Goal: Task Accomplishment & Management: Use online tool/utility

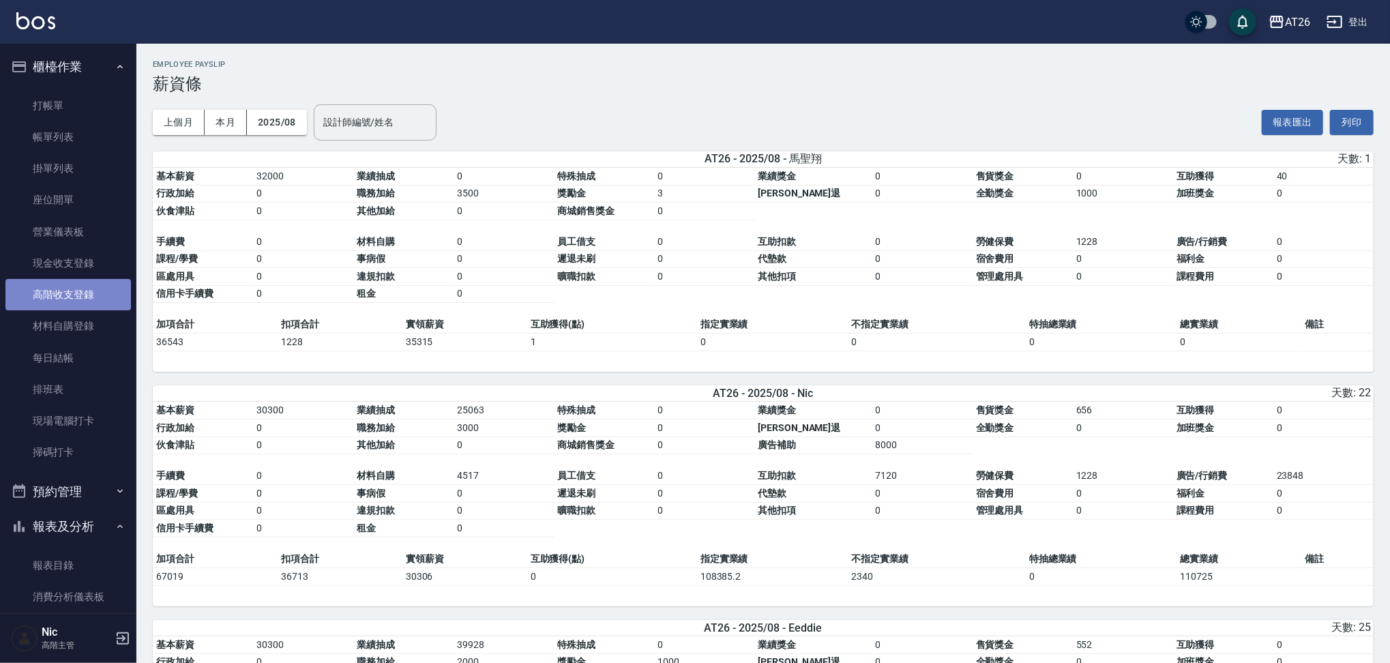
click at [78, 297] on link "高階收支登錄" at bounding box center [68, 294] width 126 height 31
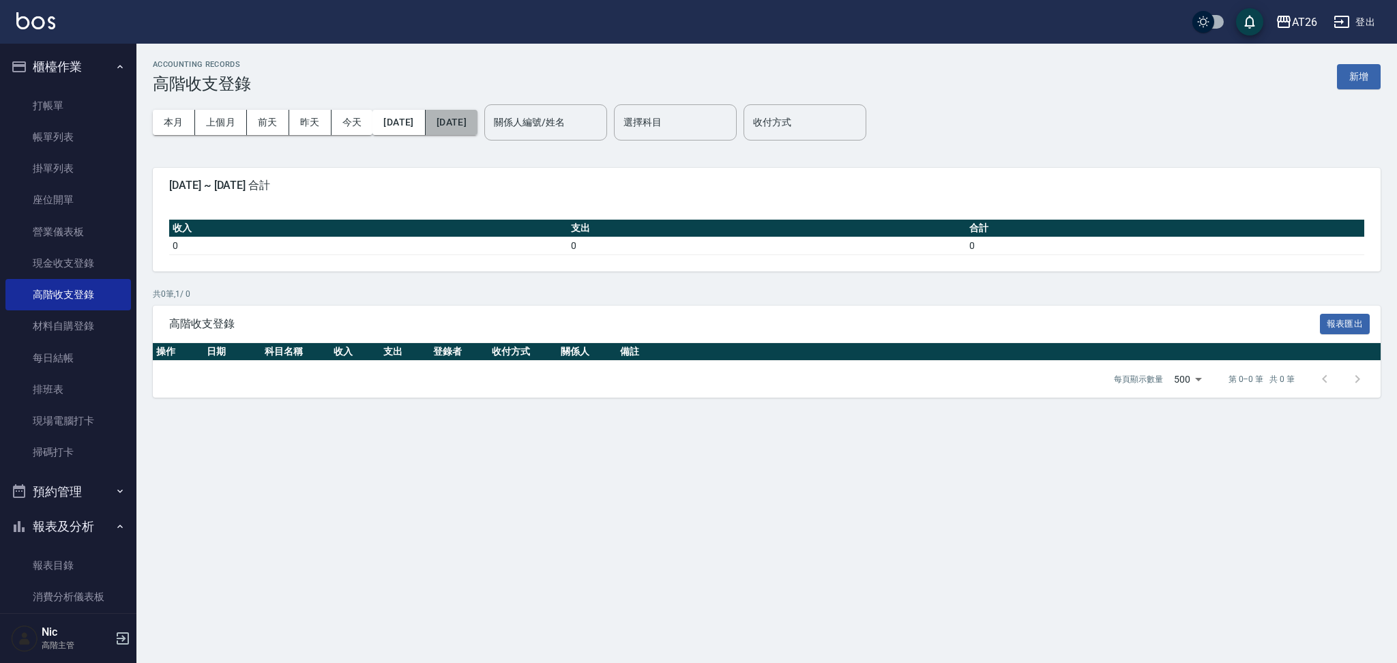
click at [459, 115] on button "[DATE]" at bounding box center [452, 122] width 52 height 25
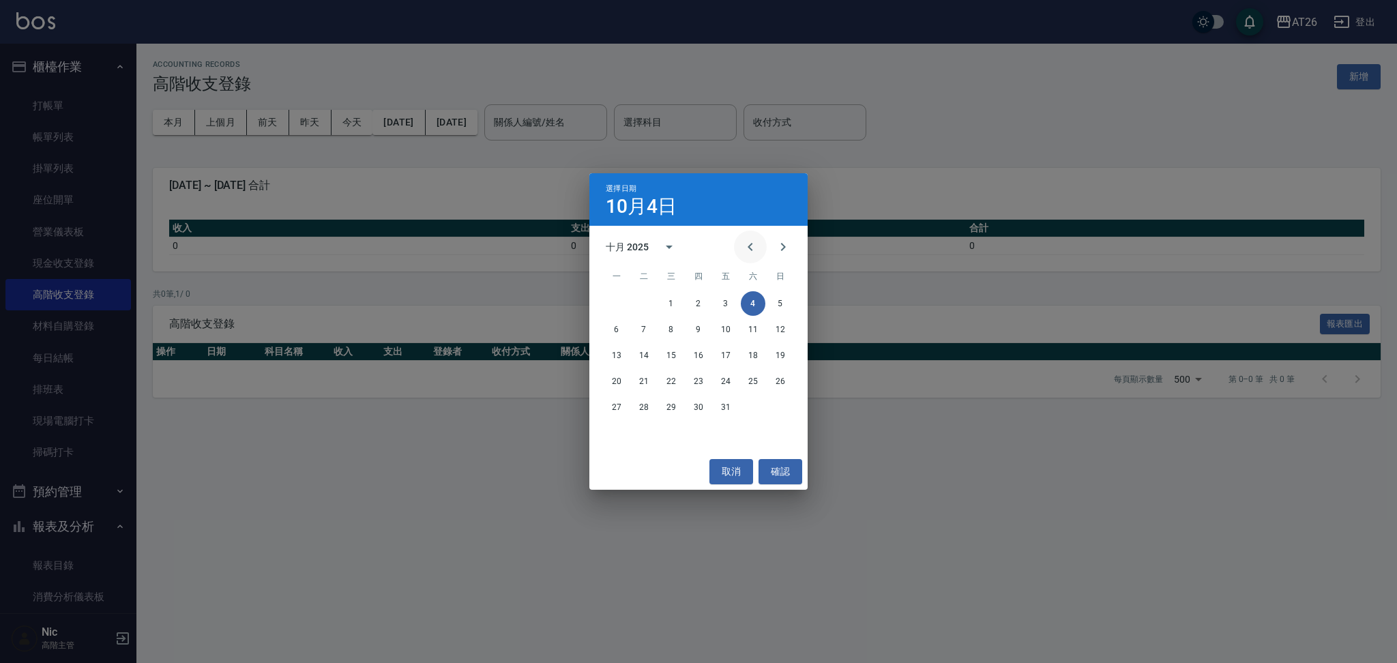
click at [759, 253] on button "Previous month" at bounding box center [750, 247] width 33 height 33
click at [647, 410] on button "30" at bounding box center [644, 407] width 25 height 25
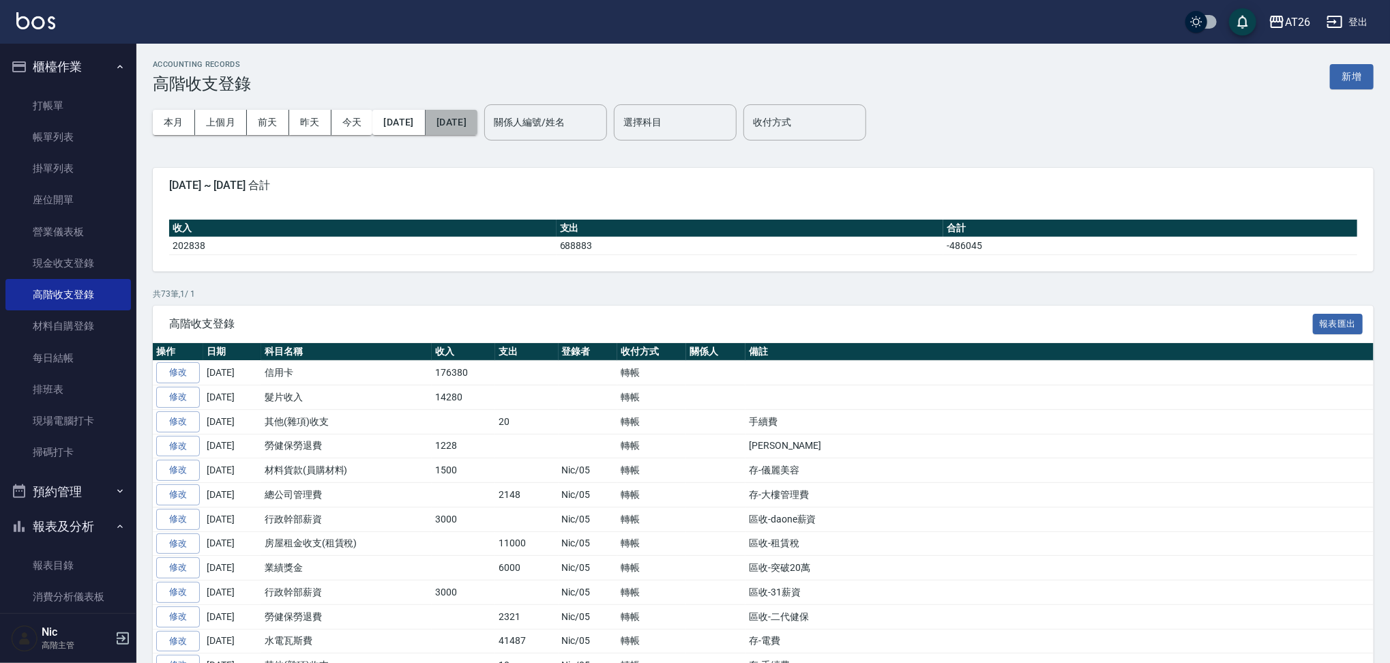
click at [477, 114] on button "[DATE]" at bounding box center [452, 122] width 52 height 25
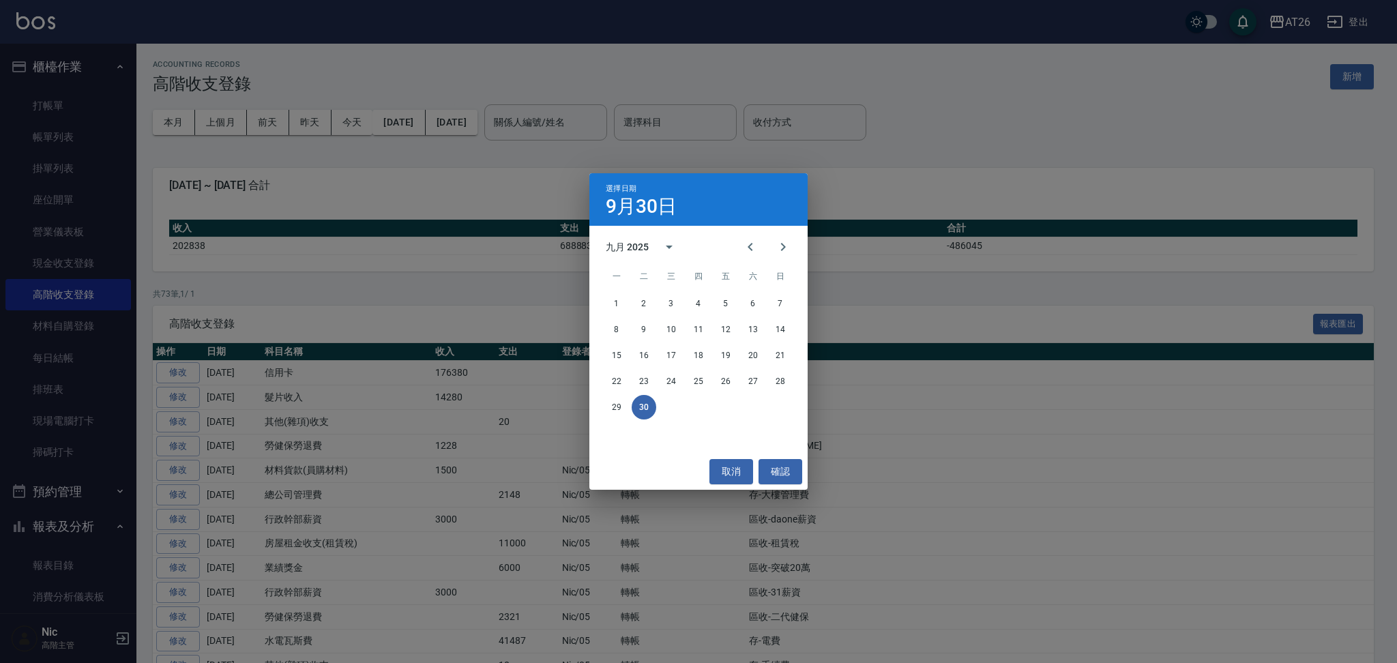
click at [939, 475] on div "選擇日期 9月30日 九月 2025 一 二 三 四 五 六 日 1 2 3 4 5 6 7 8 9 10 11 12 13 14 15 16 17 18 1…" at bounding box center [698, 331] width 1397 height 663
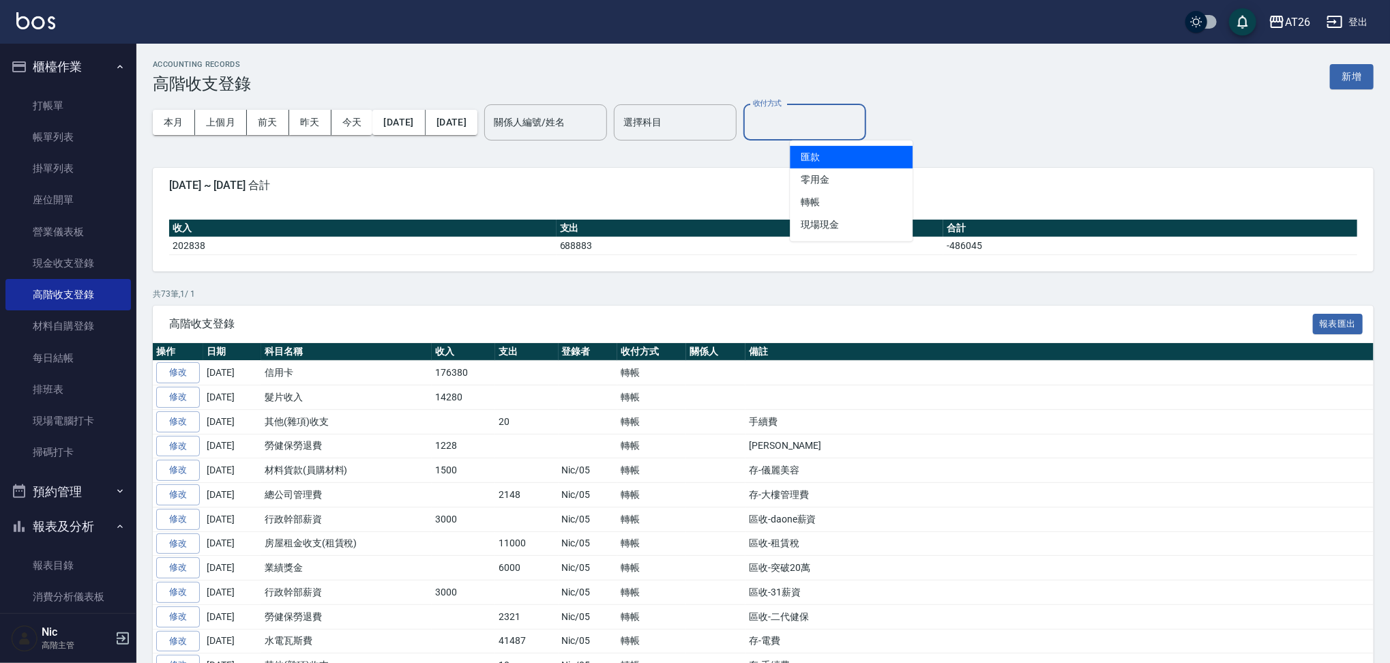
click at [823, 119] on input "收付方式" at bounding box center [805, 122] width 110 height 24
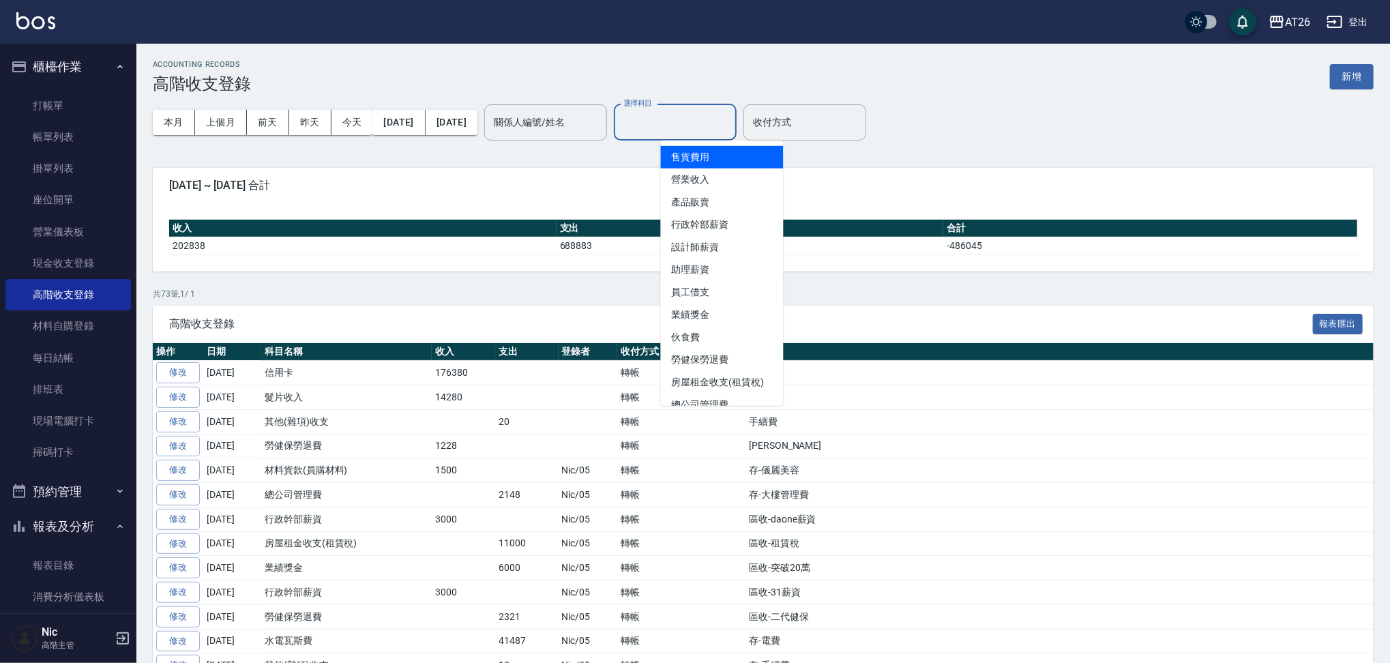
click at [731, 130] on input "選擇科目" at bounding box center [675, 122] width 110 height 24
click at [843, 113] on input "收付方式" at bounding box center [805, 122] width 110 height 24
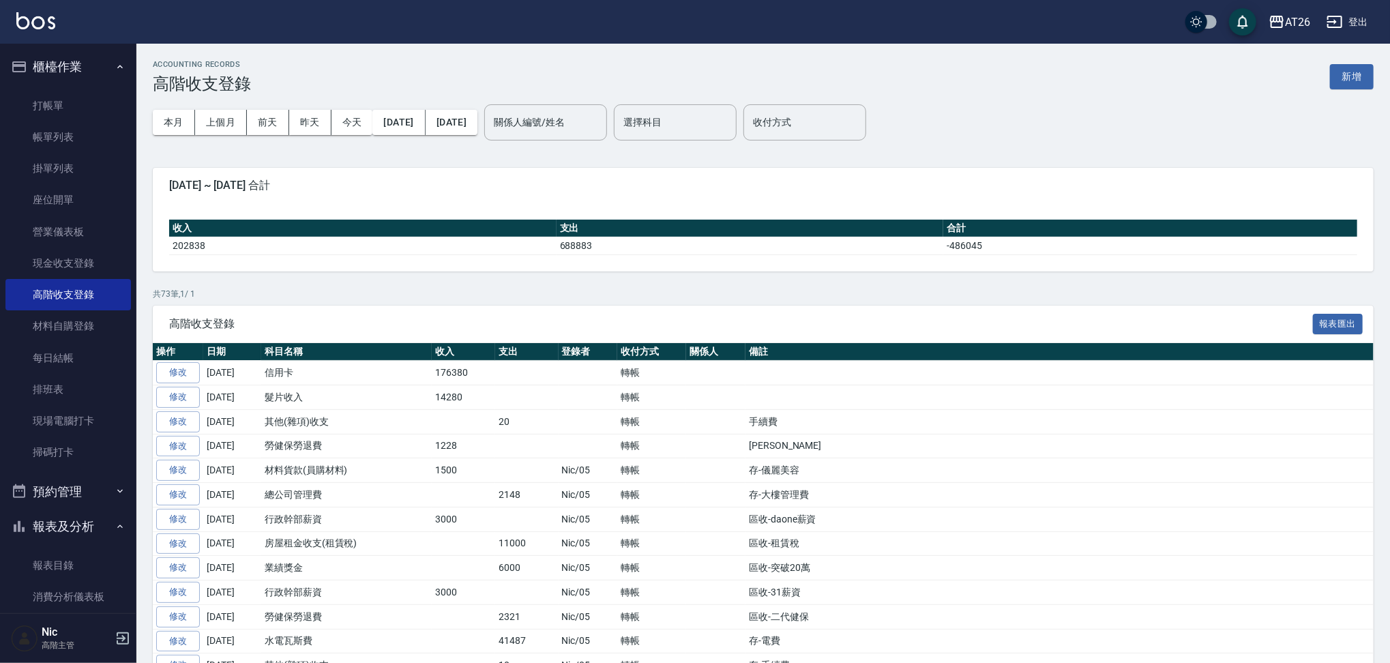
click at [933, 113] on div "本月 上個月 [DATE] [DATE] [DATE] [DATE] [DATE] 關係人編號/姓名 關係人編號/姓名 選擇科目 選擇科目 收付方式 收付方式" at bounding box center [763, 122] width 1221 height 58
click at [831, 120] on input "收付方式" at bounding box center [805, 122] width 110 height 24
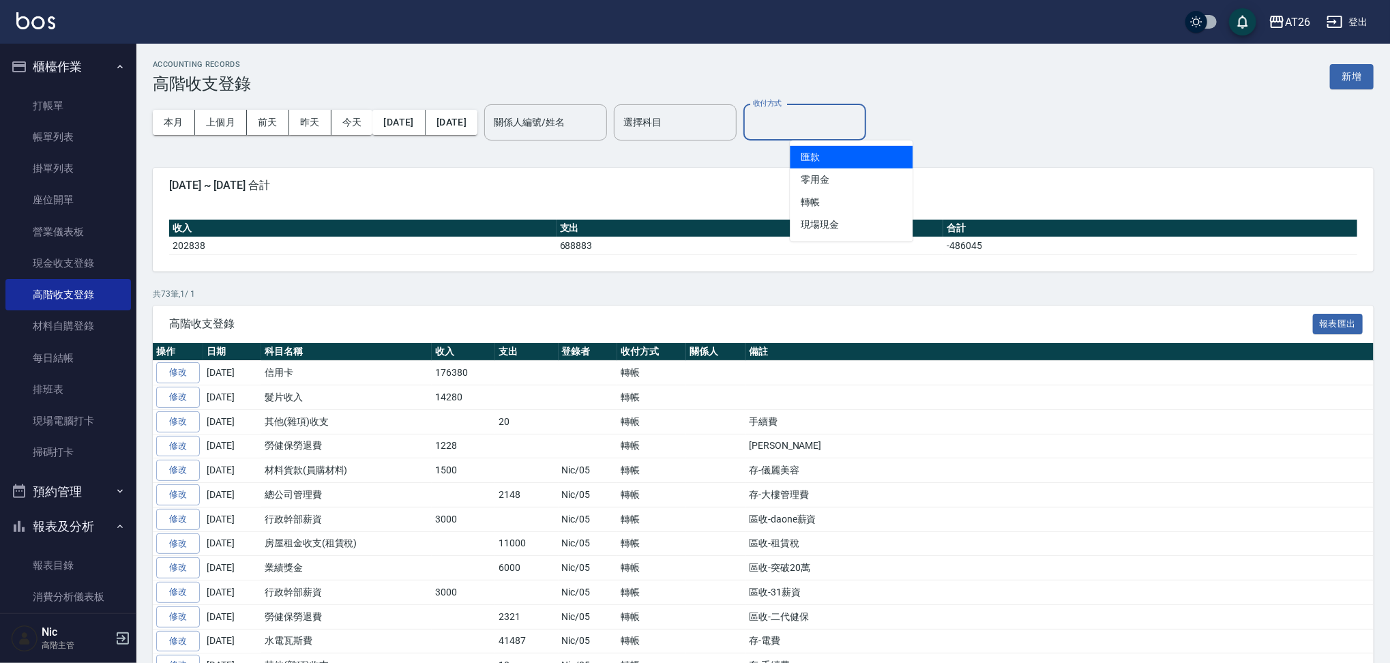
click at [832, 150] on li "匯款" at bounding box center [851, 157] width 123 height 23
type input "匯款"
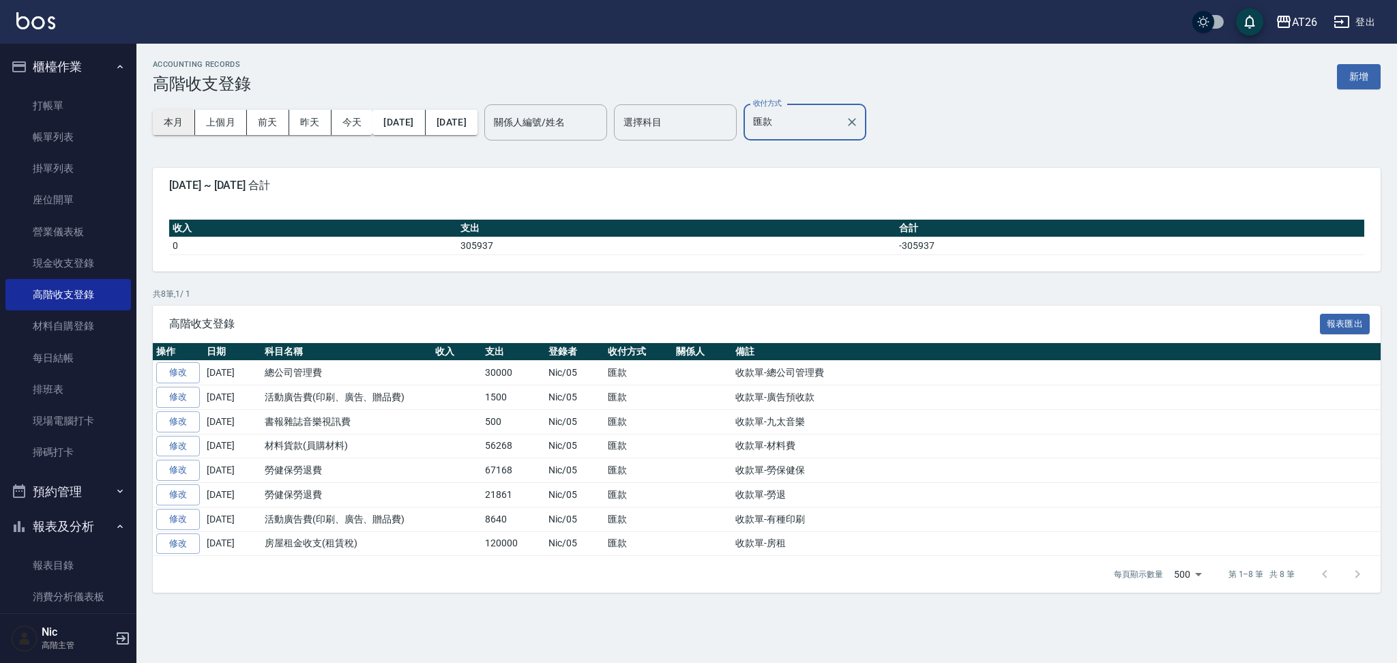
click at [193, 131] on button "本月" at bounding box center [174, 122] width 42 height 25
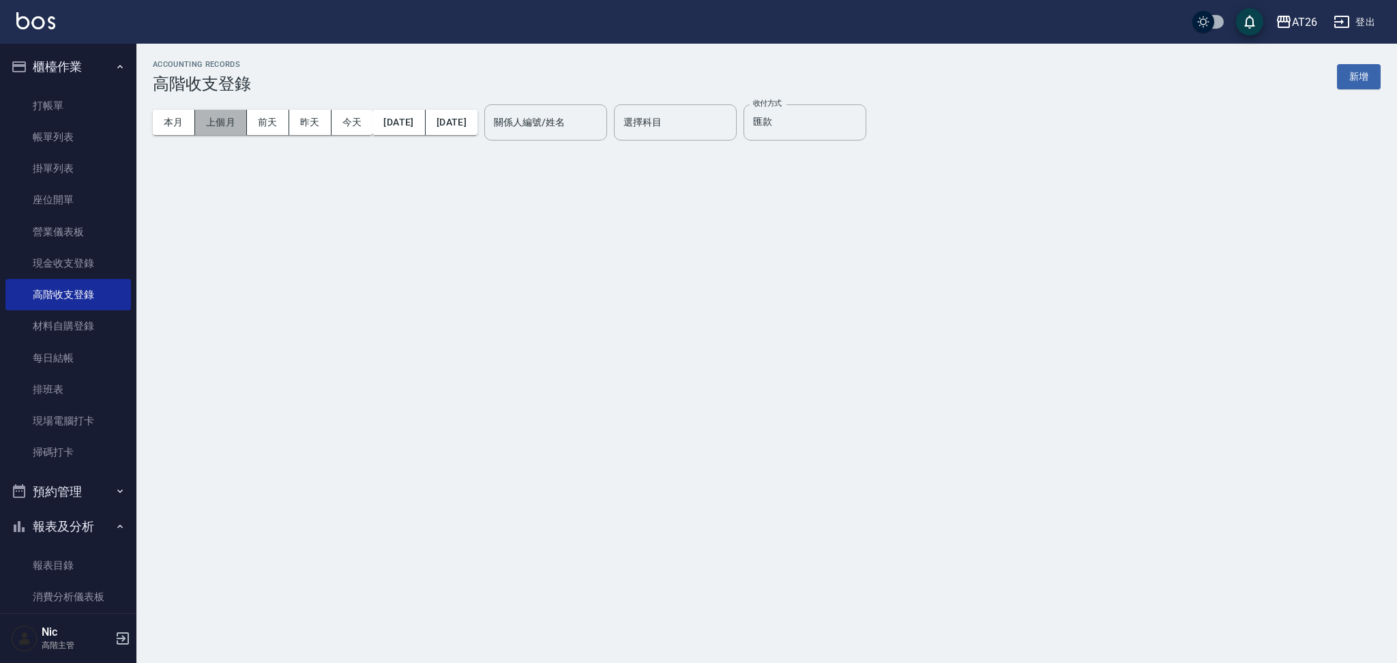
click at [205, 131] on button "上個月" at bounding box center [221, 122] width 52 height 25
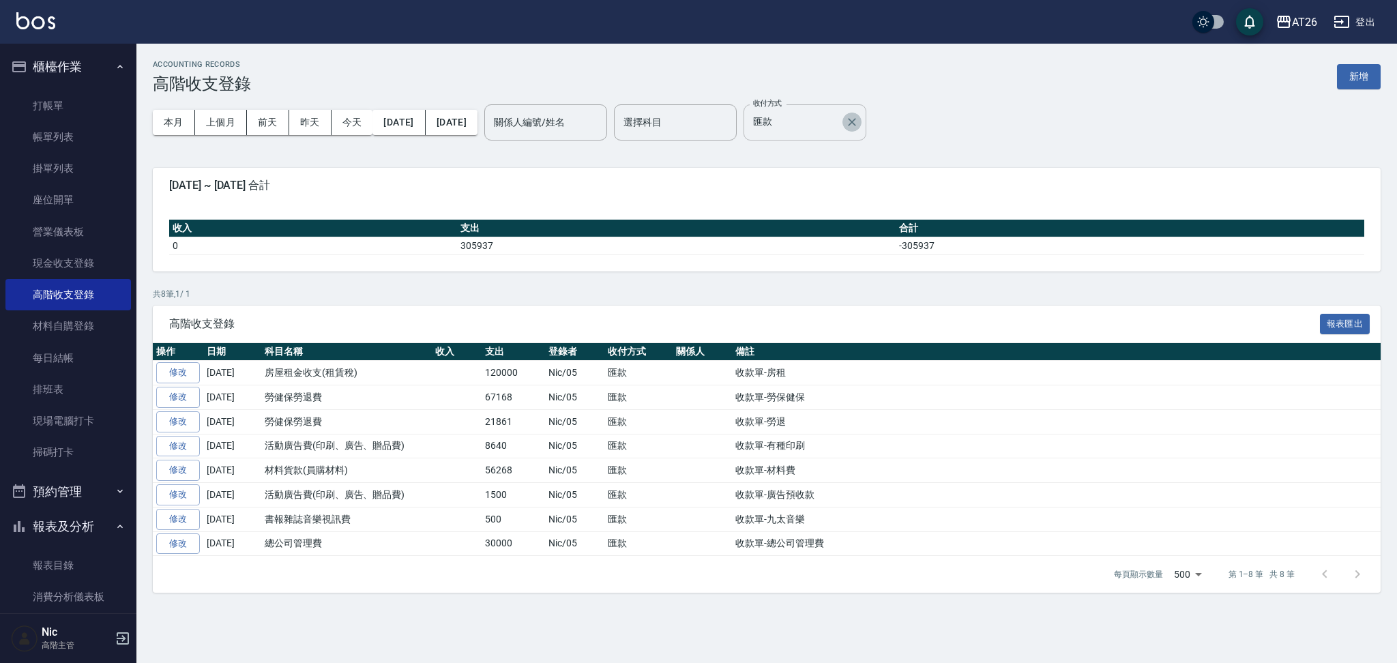
click at [859, 120] on icon "Clear" at bounding box center [852, 122] width 14 height 14
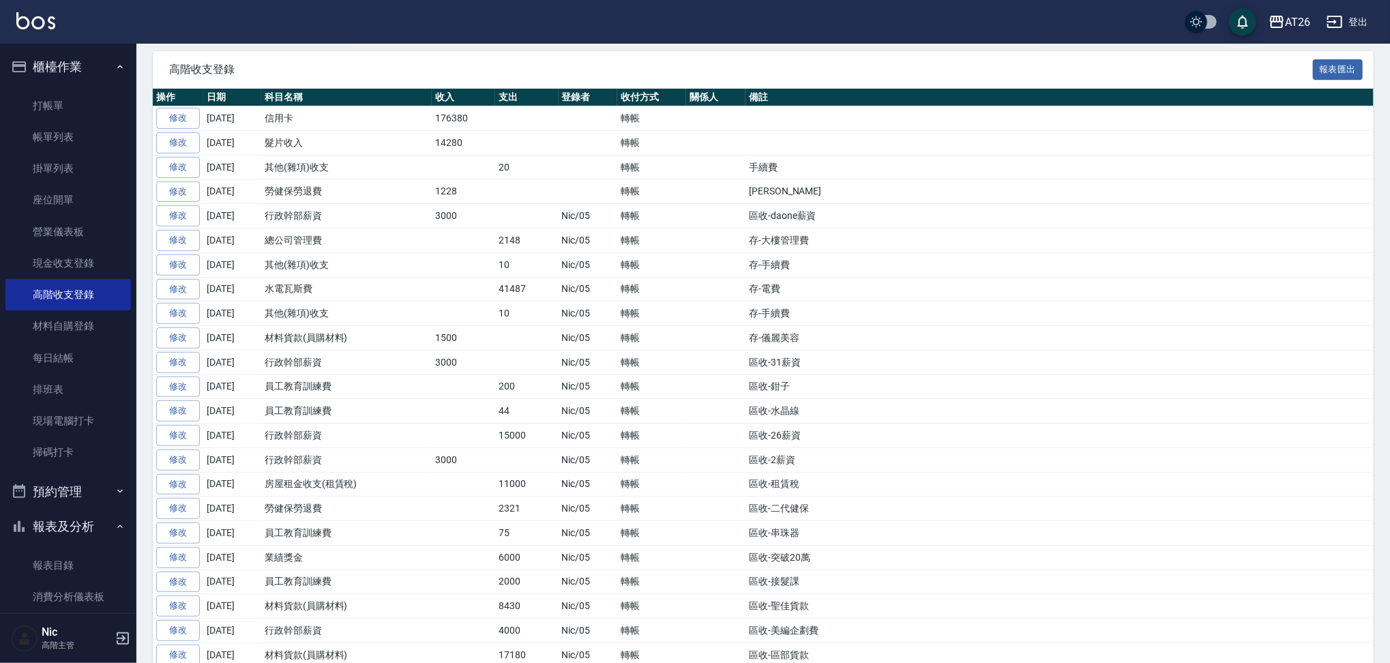
scroll to position [253, 0]
